Goal: Information Seeking & Learning: Learn about a topic

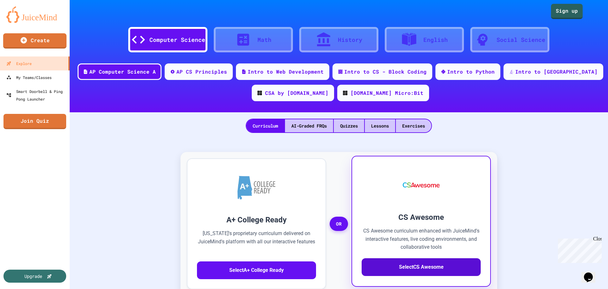
click at [435, 269] on button "Select CS Awesome" at bounding box center [421, 267] width 119 height 18
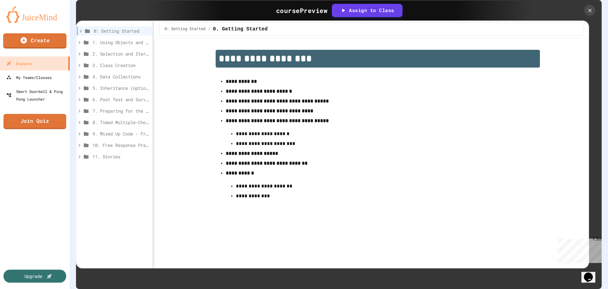
scroll to position [127, 0]
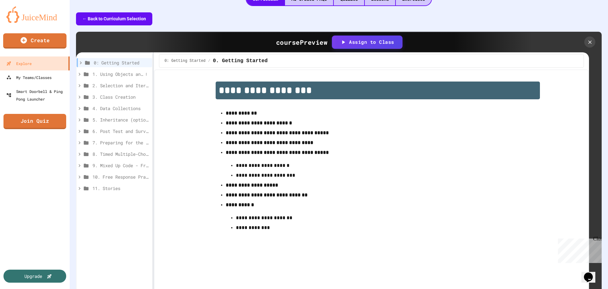
click at [115, 75] on span "1. Using Objects and Methods" at bounding box center [118, 74] width 51 height 7
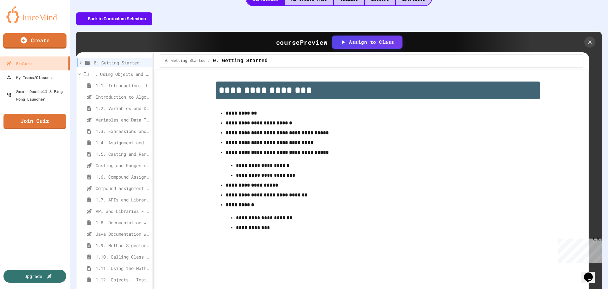
click at [113, 84] on span "1.1. Introduction to Algorithms, Programming, and Compilers" at bounding box center [120, 85] width 48 height 7
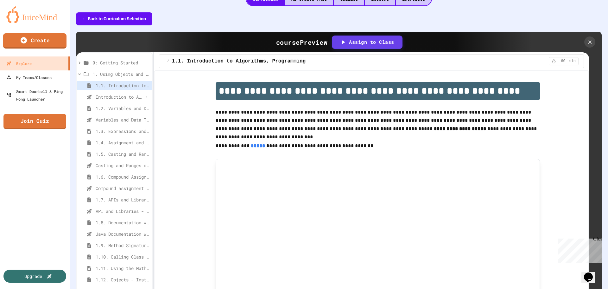
click at [117, 97] on span "Introduction to Algorithms, Programming, and Compilers" at bounding box center [120, 96] width 48 height 7
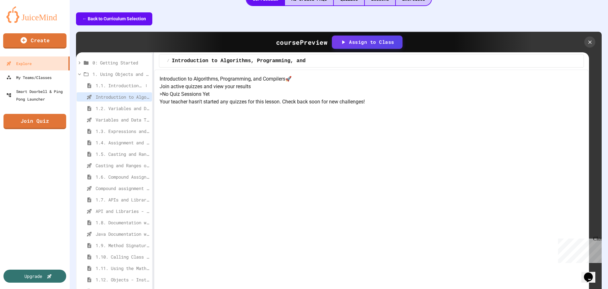
click at [105, 85] on span "1.1. Introduction to Algorithms, Programming, and Compilers" at bounding box center [120, 85] width 48 height 7
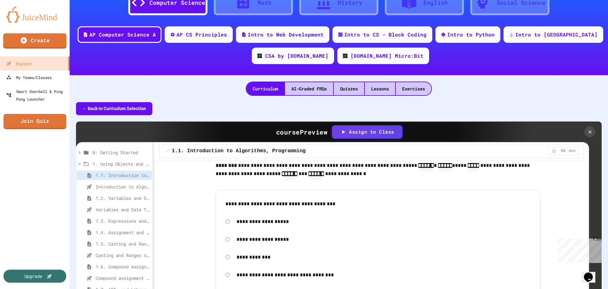
scroll to position [0, 0]
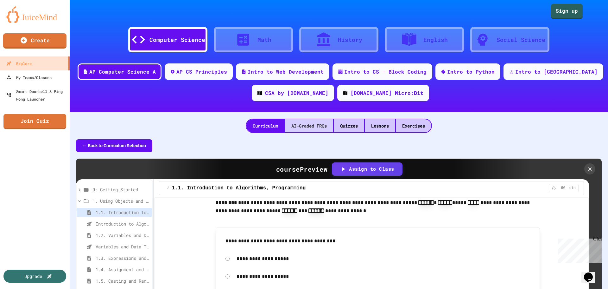
click at [309, 125] on div "AI-Graded FRQs" at bounding box center [309, 125] width 48 height 13
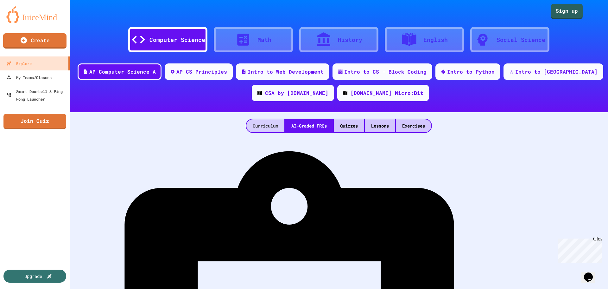
click at [253, 128] on div "Curriculum" at bounding box center [266, 125] width 38 height 13
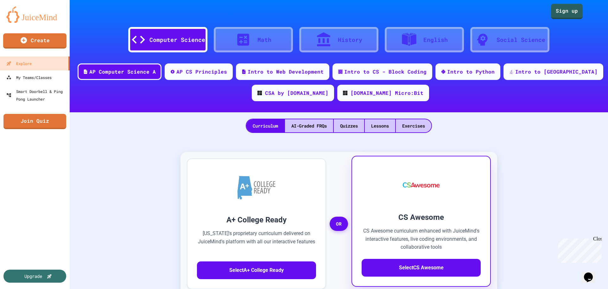
click at [431, 193] on img at bounding box center [422, 185] width 50 height 38
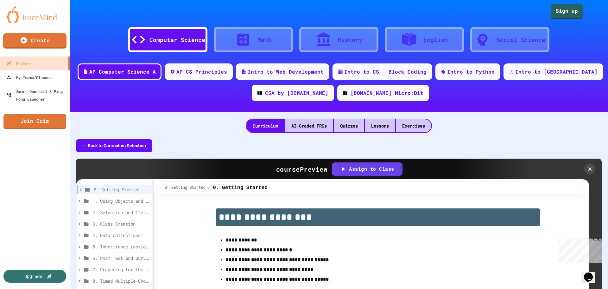
click at [135, 145] on button "← Back to Curriculum Selection" at bounding box center [114, 145] width 76 height 13
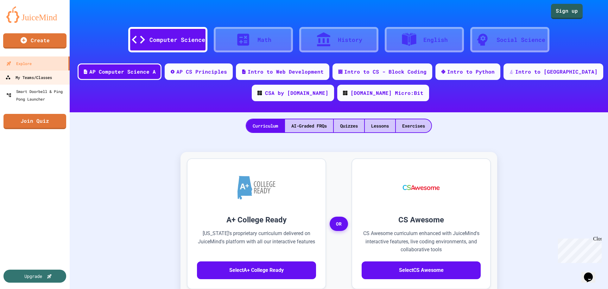
click at [40, 77] on div "My Teams/Classes" at bounding box center [28, 78] width 47 height 8
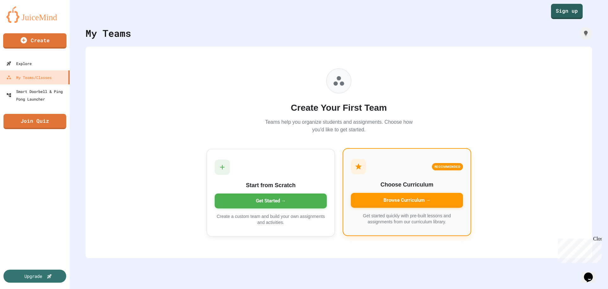
click at [419, 198] on div "Browse Curriculum →" at bounding box center [407, 200] width 112 height 15
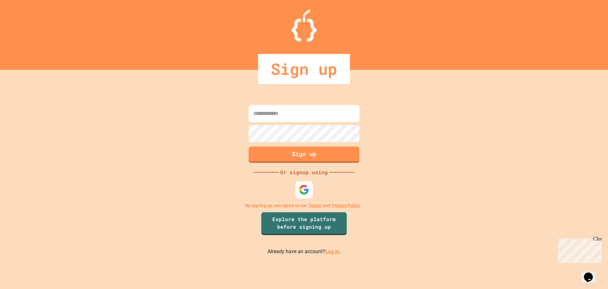
click at [305, 192] on img at bounding box center [304, 189] width 10 height 10
click at [308, 113] on input at bounding box center [304, 113] width 111 height 17
click at [310, 124] on form "Sign up" at bounding box center [304, 133] width 114 height 61
click at [463, 93] on div "Sign up Or signup using By signing up, you agree to our Terms and Privacy Polic…" at bounding box center [304, 179] width 608 height 219
click at [301, 189] on img at bounding box center [304, 189] width 10 height 10
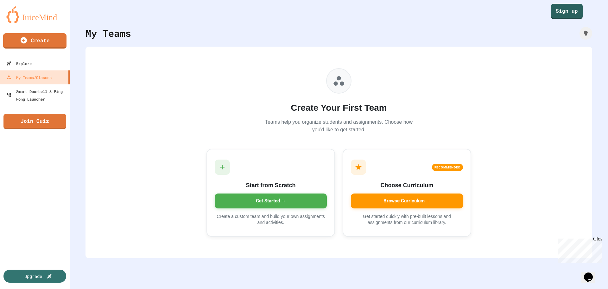
click at [43, 12] on img at bounding box center [34, 14] width 57 height 16
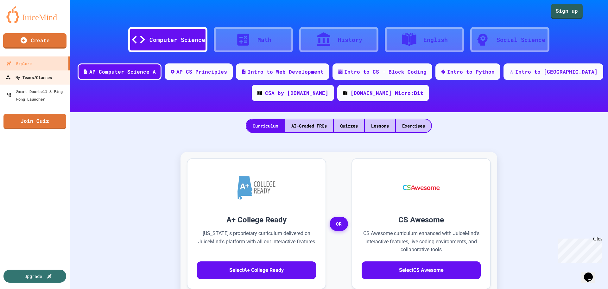
click at [39, 81] on link "My Teams/Classes" at bounding box center [35, 77] width 72 height 14
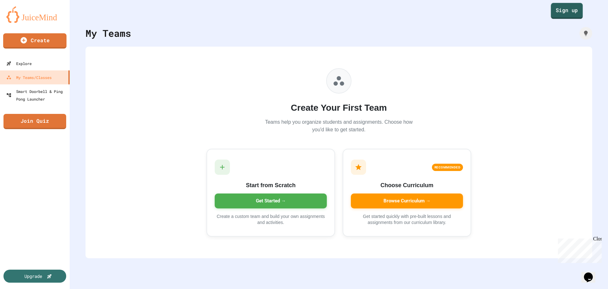
click at [572, 17] on link "Sign up" at bounding box center [567, 11] width 32 height 16
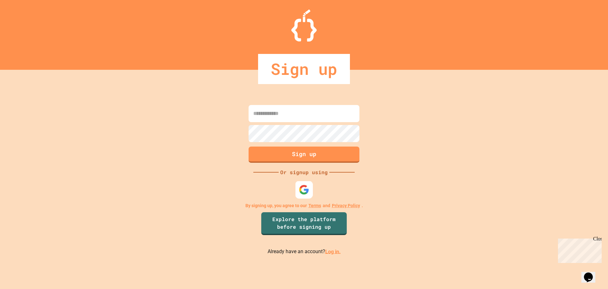
click at [306, 188] on img at bounding box center [304, 189] width 10 height 10
click at [328, 250] on link "Log in." at bounding box center [333, 251] width 16 height 6
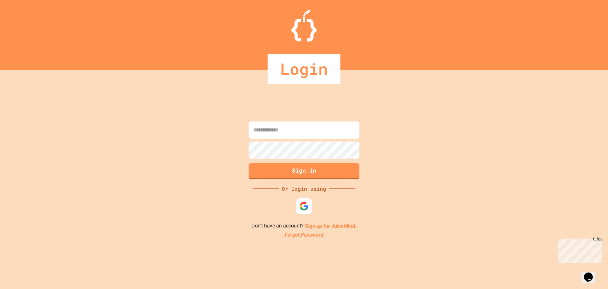
click at [322, 135] on input at bounding box center [304, 129] width 111 height 17
click at [406, 135] on div "Sign in Or login using Don't have an account? Sign up for JuiceMind. Forgot Pas…" at bounding box center [304, 179] width 608 height 219
click at [304, 206] on img at bounding box center [304, 206] width 10 height 10
click at [301, 36] on img at bounding box center [304, 26] width 25 height 32
click at [303, 56] on div "Login" at bounding box center [304, 69] width 73 height 30
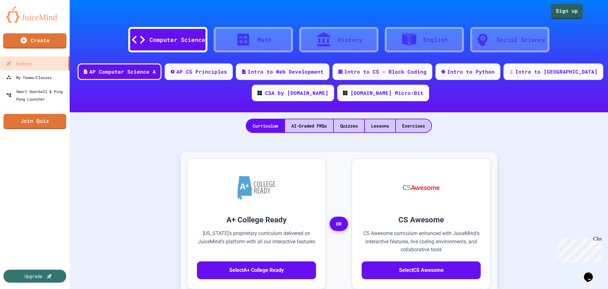
click at [457, 12] on div "Sign up" at bounding box center [339, 9] width 539 height 19
click at [251, 38] on div at bounding box center [246, 40] width 22 height 16
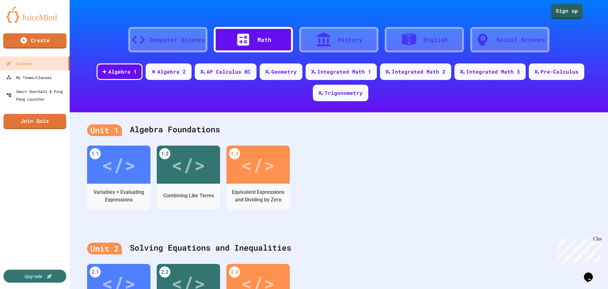
click at [168, 40] on div "Computer Science" at bounding box center [178, 39] width 56 height 9
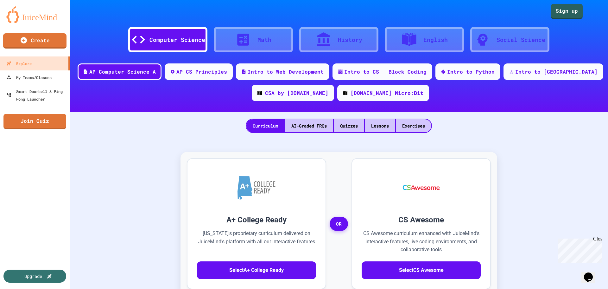
click at [44, 19] on img at bounding box center [34, 14] width 57 height 16
